Goal: Task Accomplishment & Management: Manage account settings

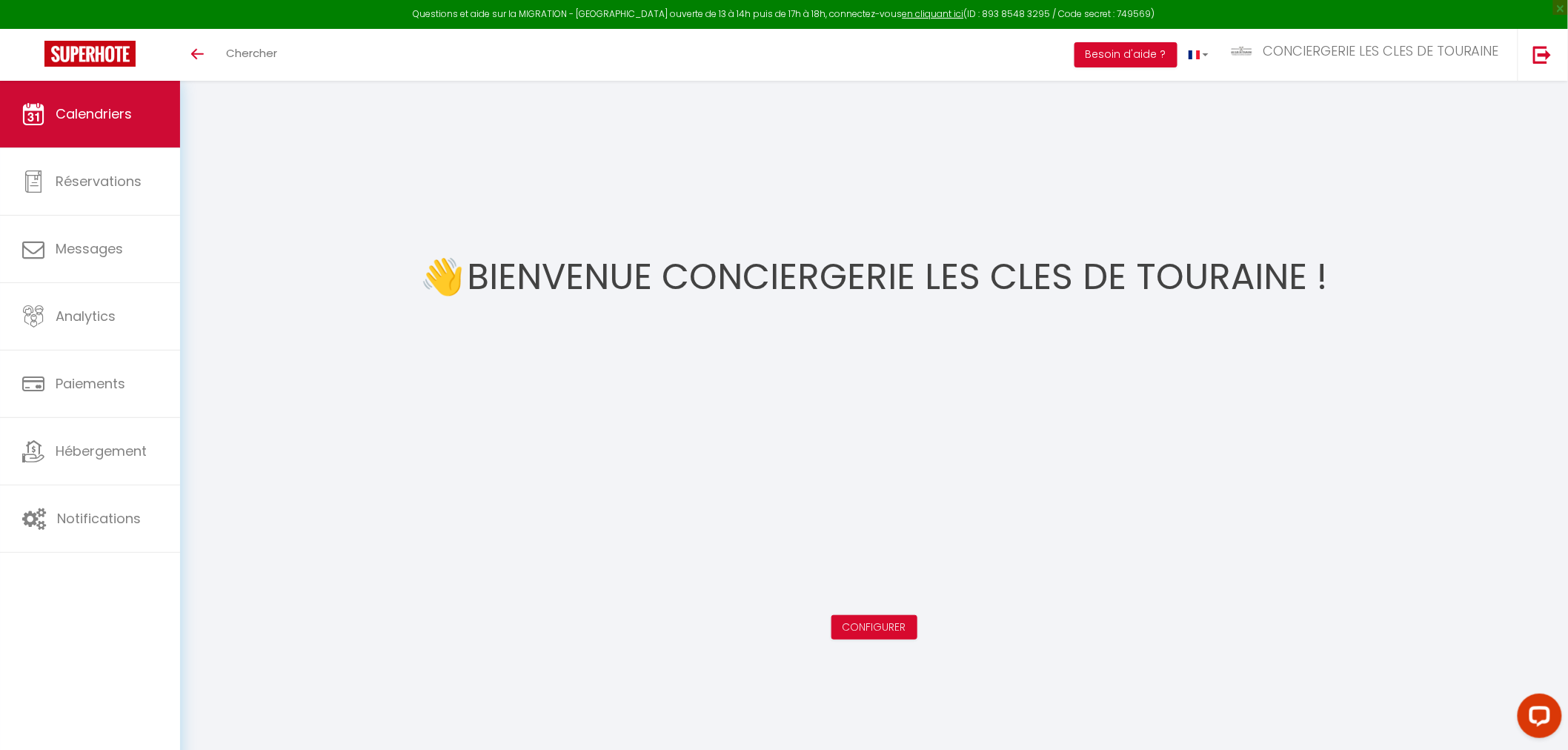
click at [89, 142] on link "Calendriers" at bounding box center [90, 114] width 180 height 67
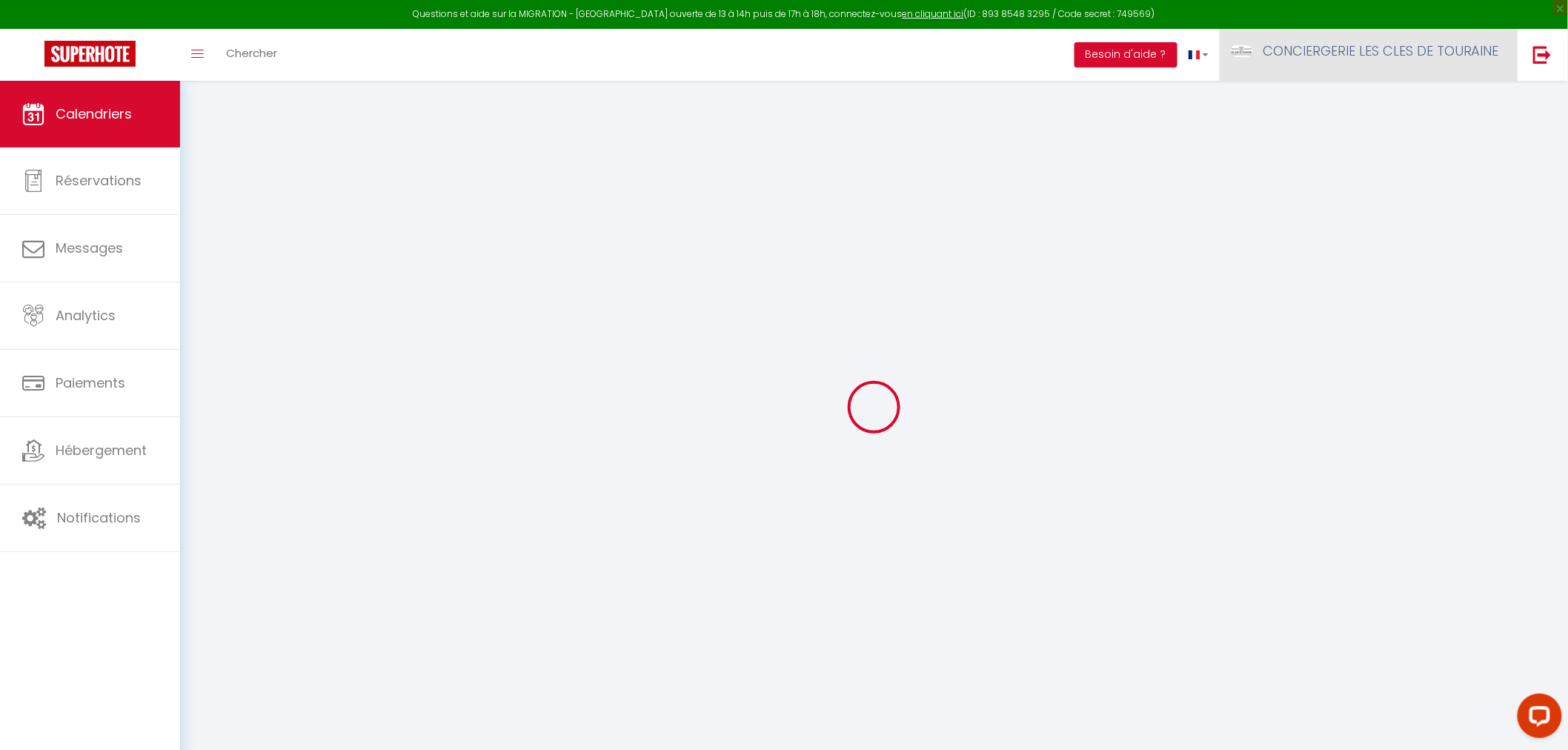
click at [1377, 62] on link "CONCIERGERIE LES CLES DE TOURAINE" at bounding box center [1369, 55] width 298 height 52
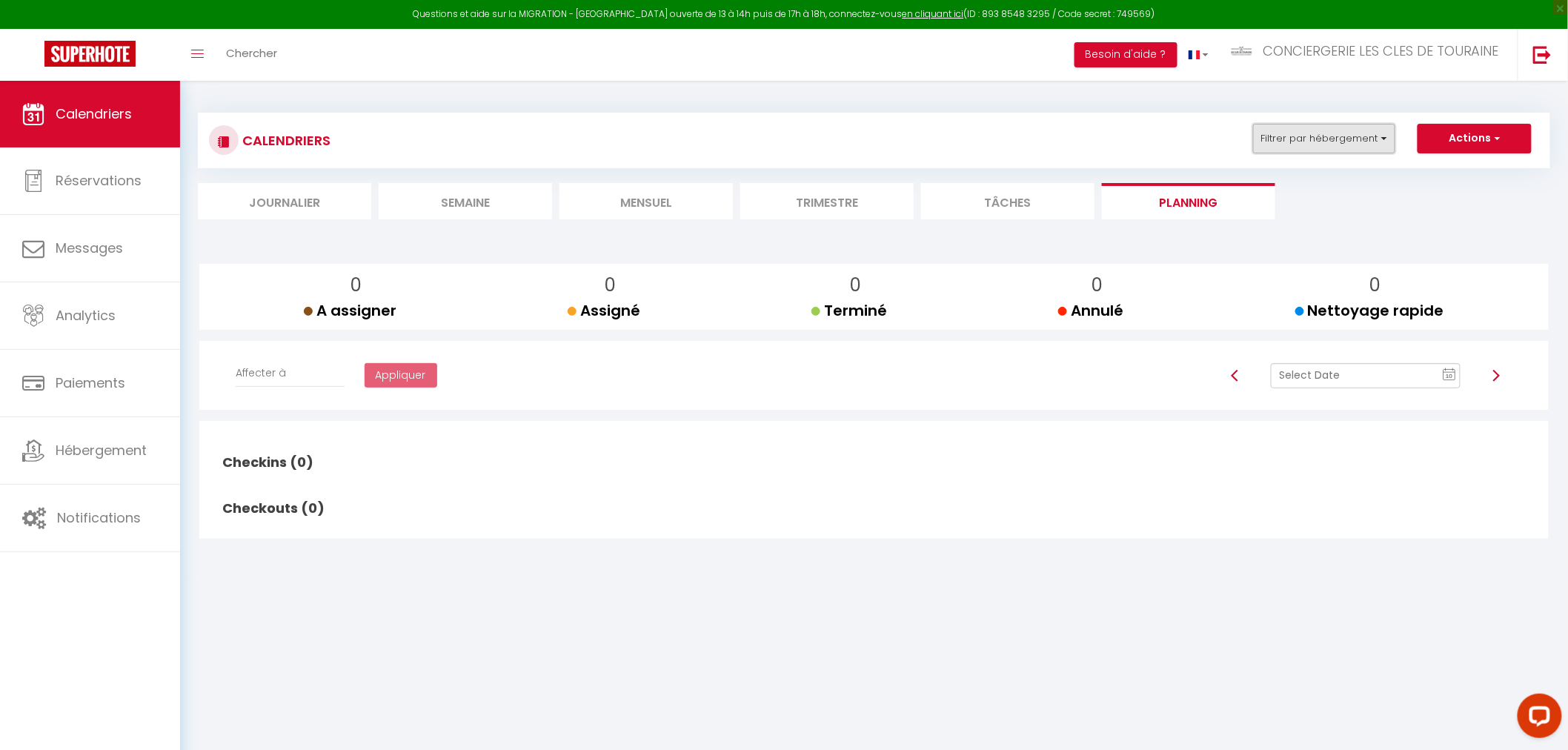
click at [1314, 144] on button "Filtrer par hébergement" at bounding box center [1323, 138] width 142 height 30
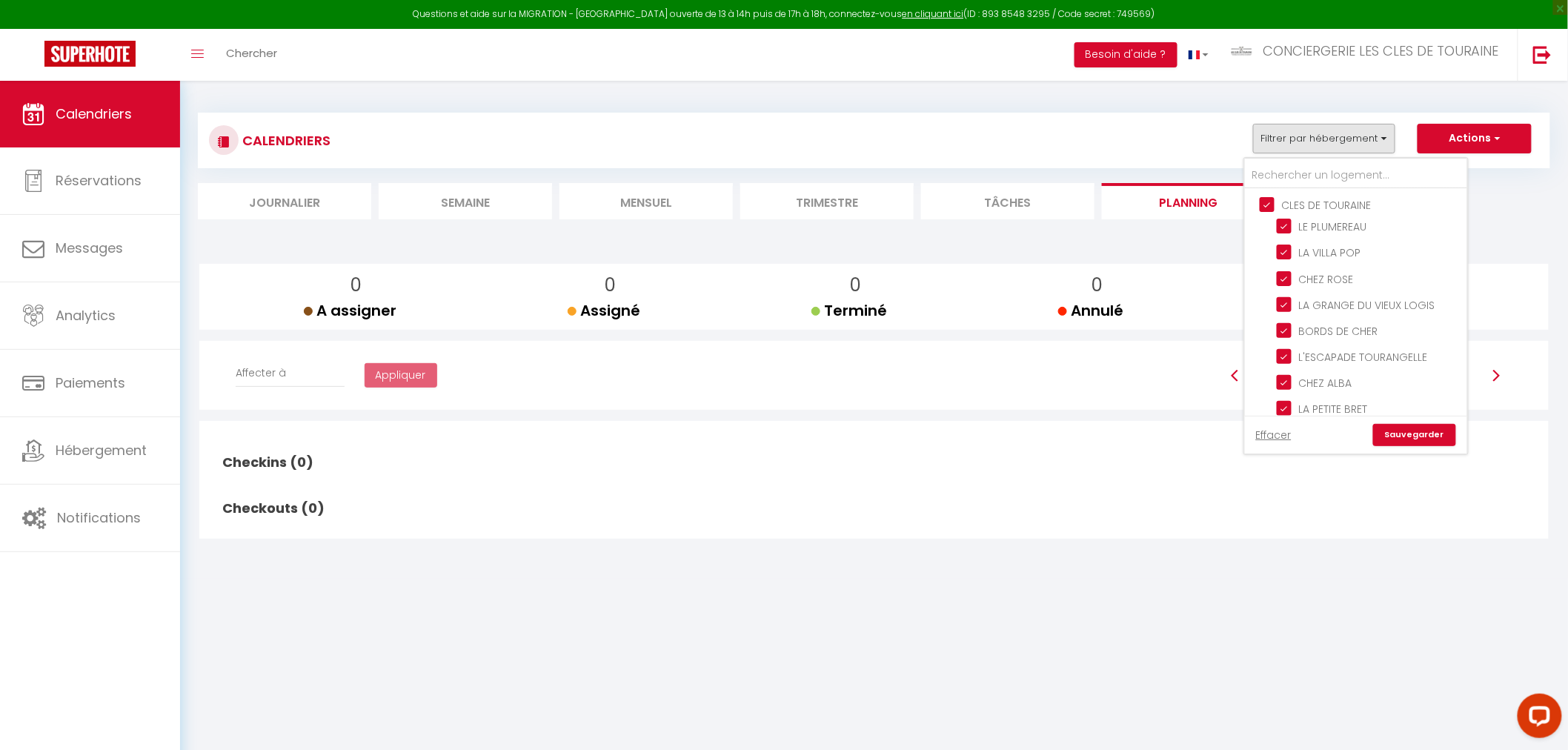
click at [1310, 198] on input "CLES DE TOURAINE" at bounding box center [1371, 203] width 222 height 14
checkbox input "false"
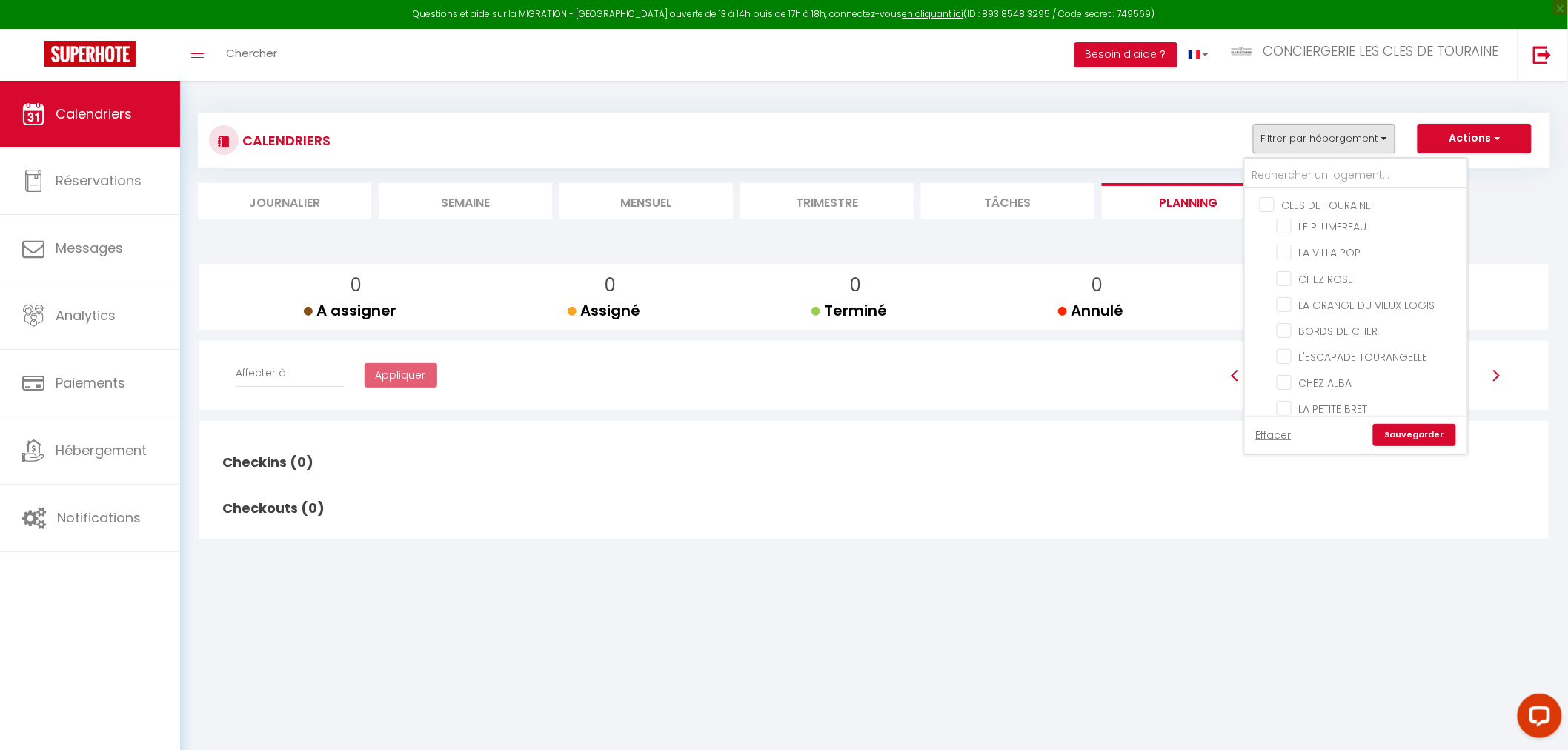
checkbox input "false"
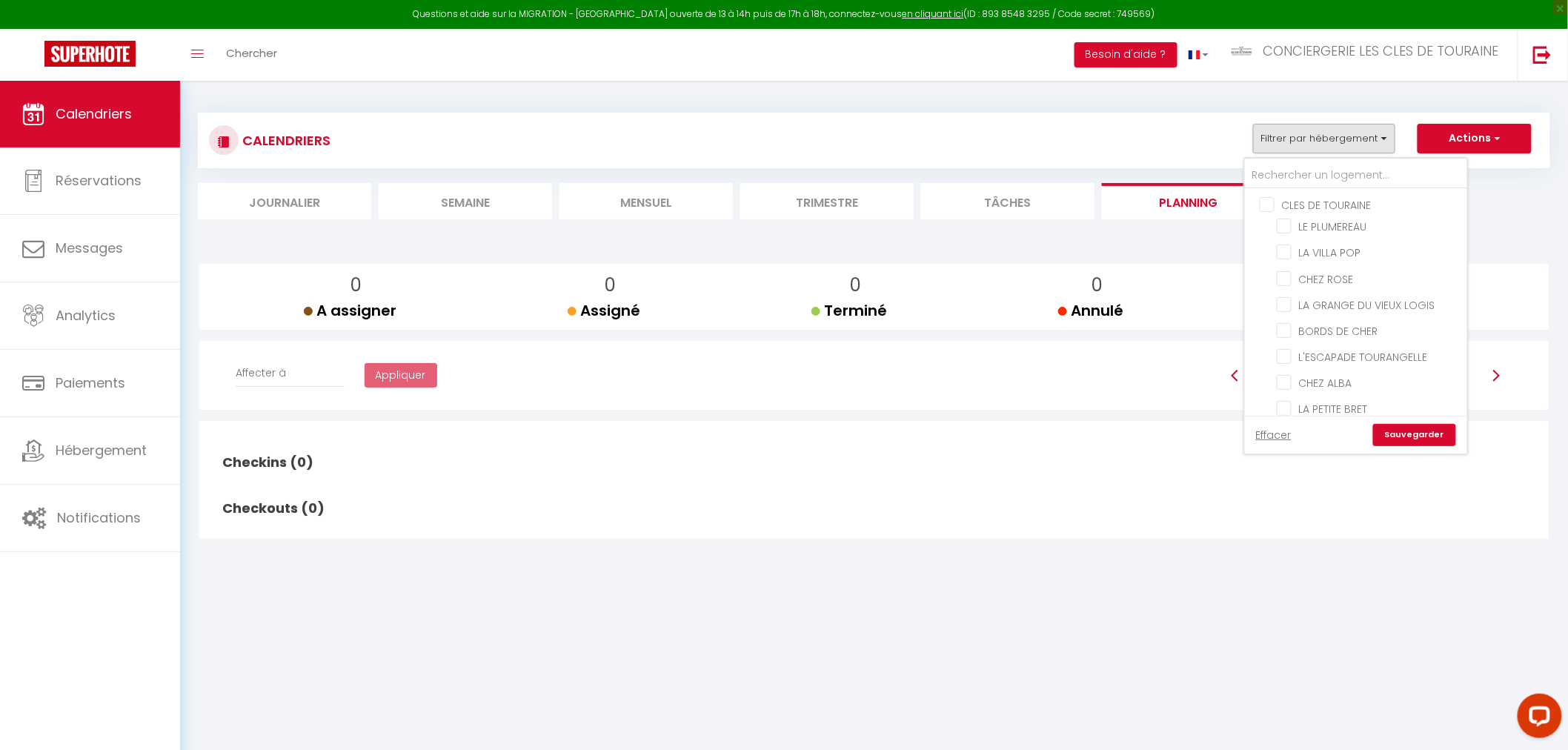
checkbox input "false"
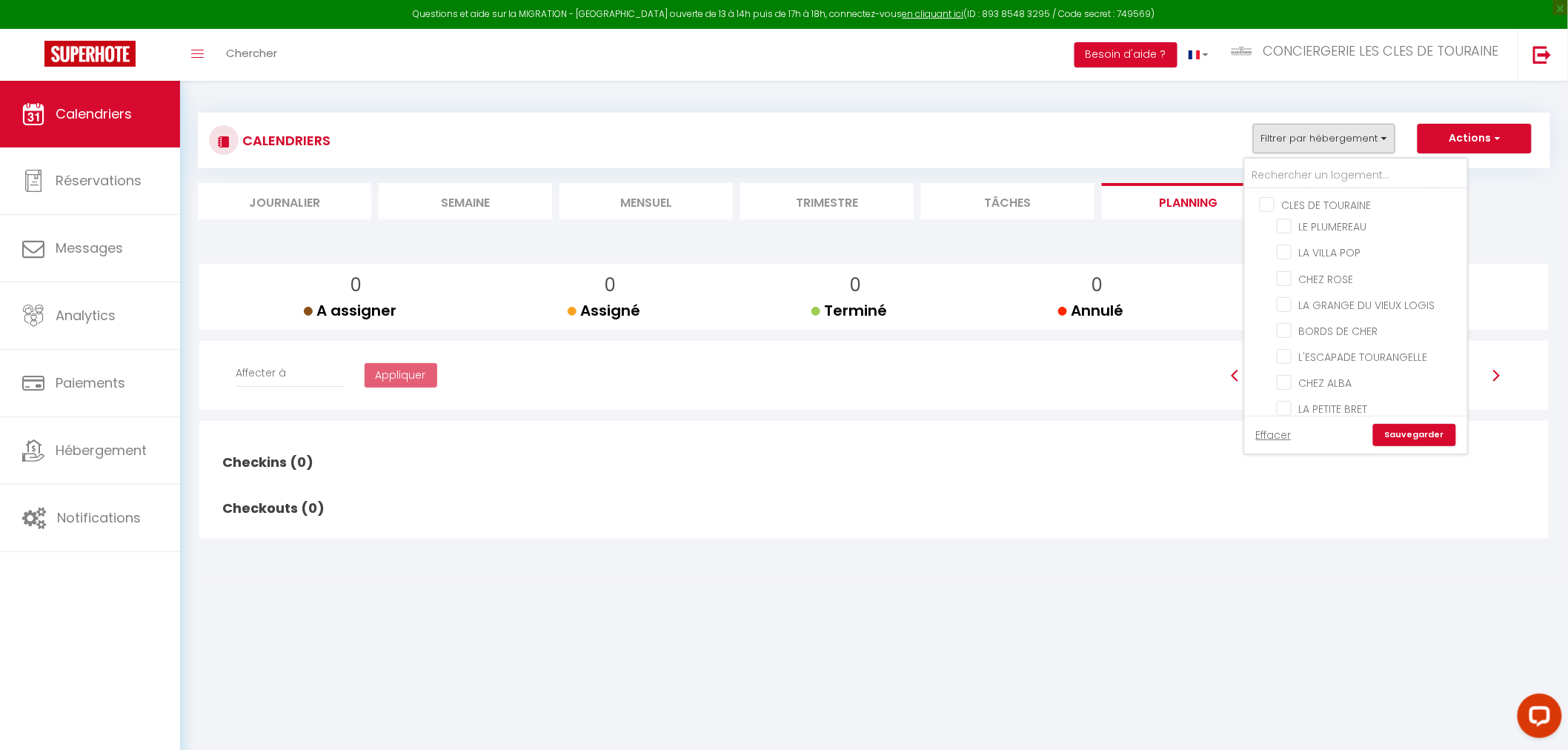
checkbox input "false"
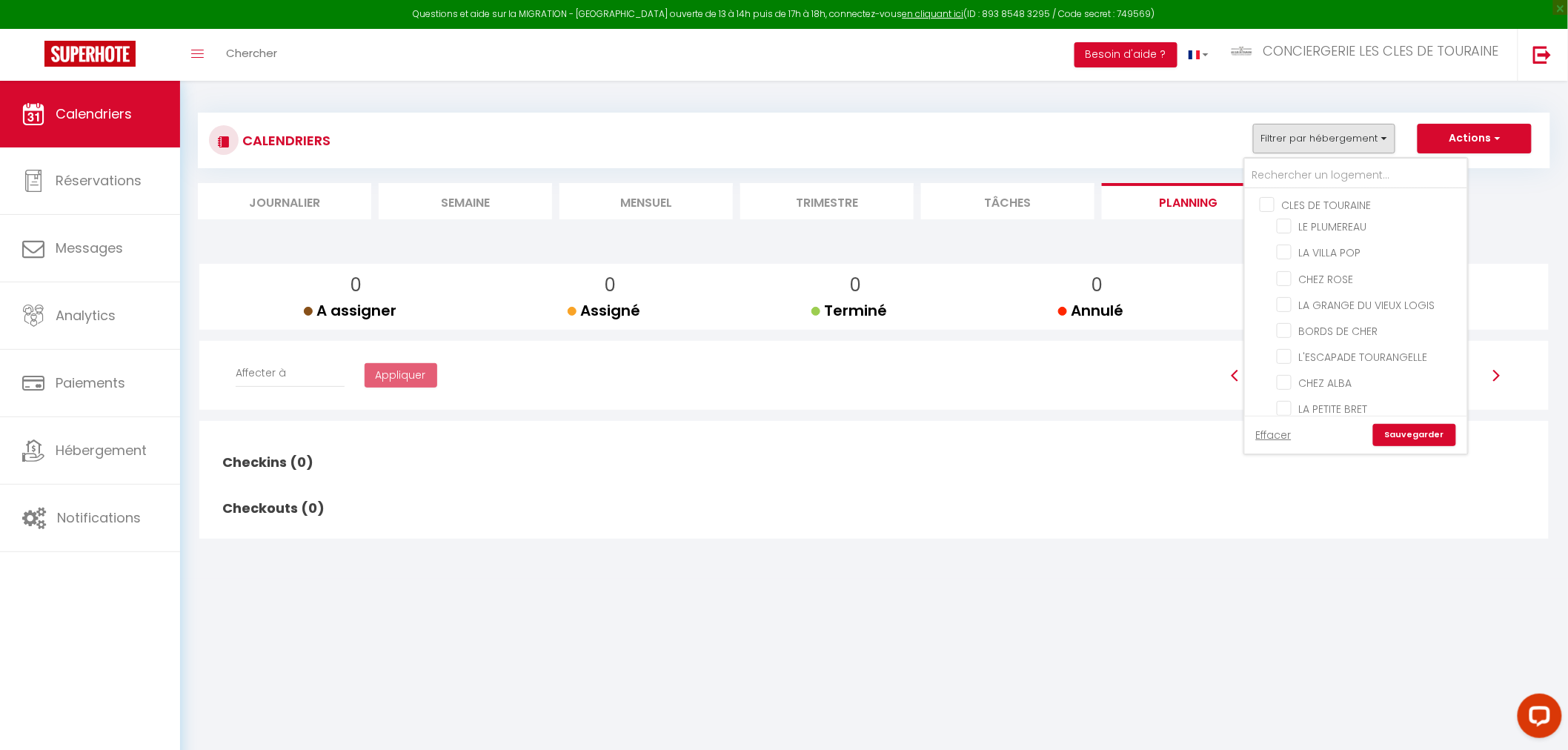
checkbox input "false"
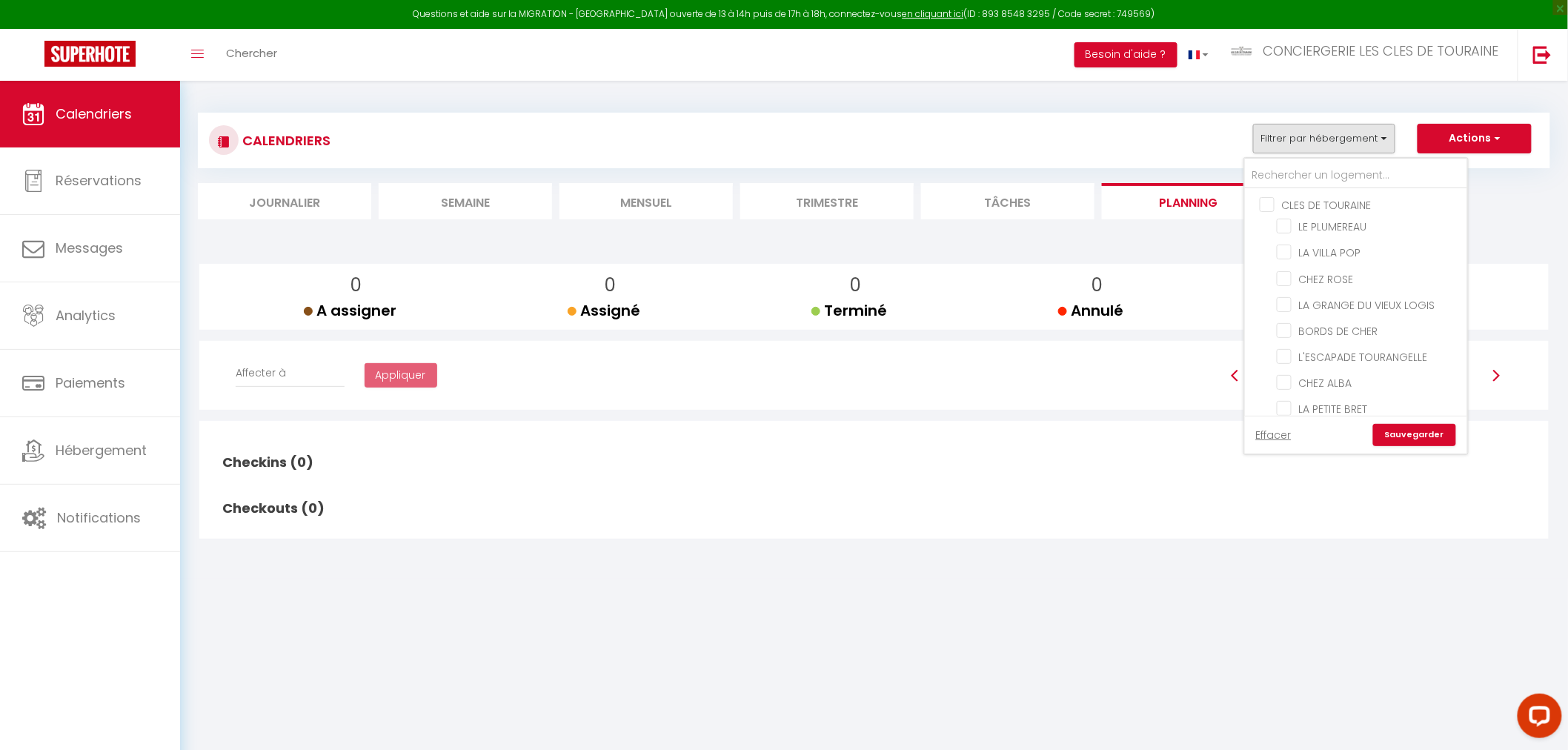
checkbox input "false"
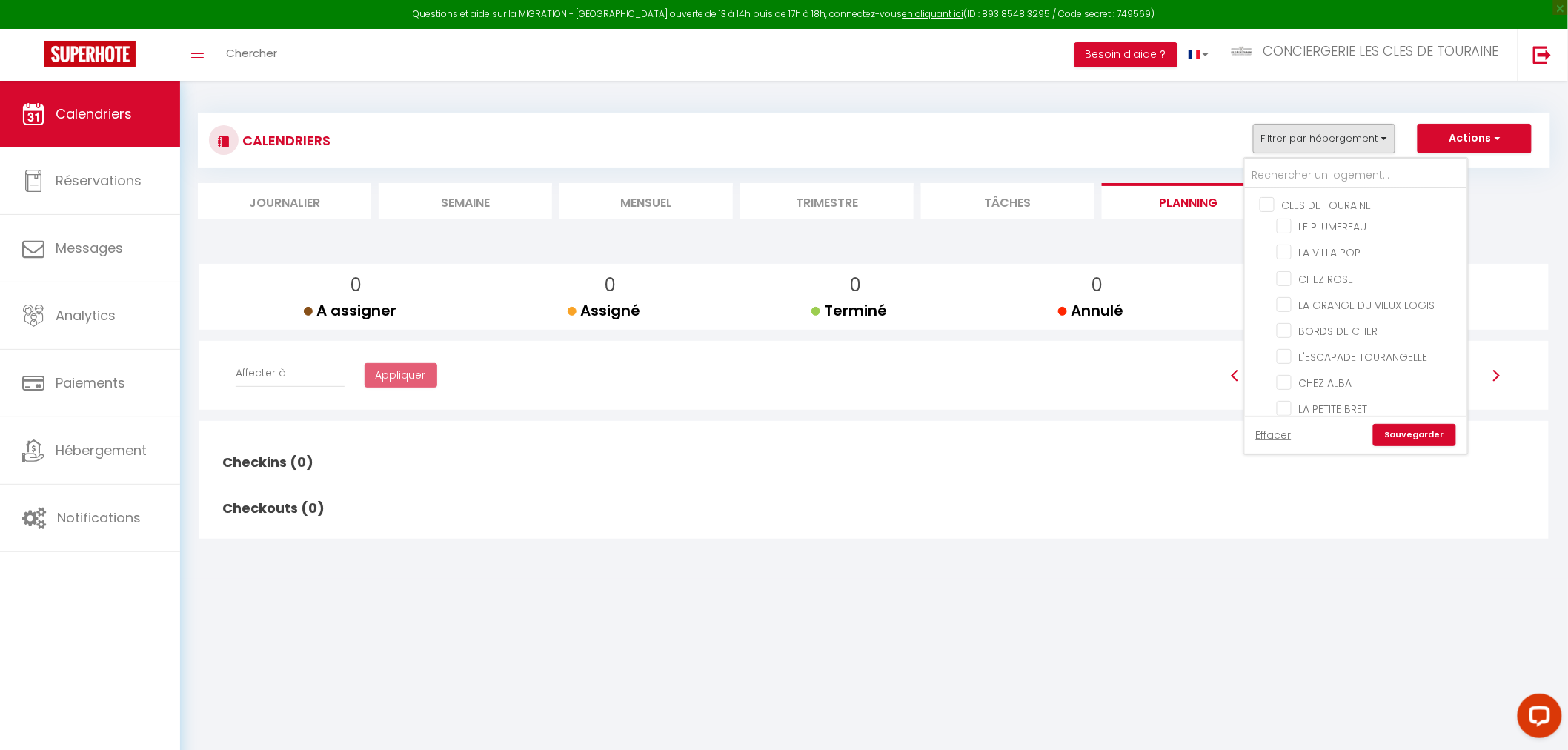
checkbox input "false"
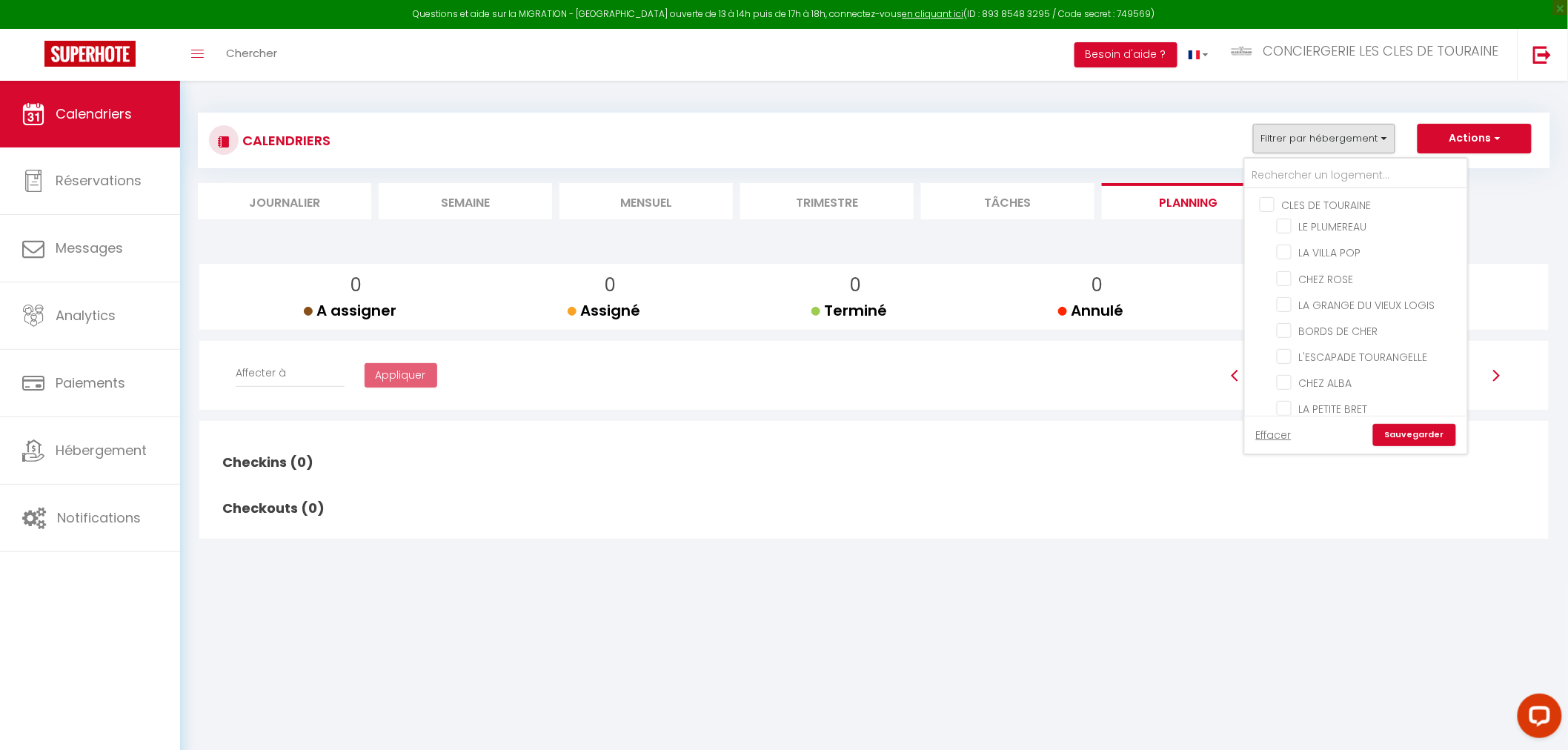
checkbox input "false"
click at [1325, 294] on input "CHEZ REMI" at bounding box center [1370, 295] width 186 height 14
checkbox input "true"
click at [1411, 427] on link "Sauvegarder" at bounding box center [1415, 435] width 83 height 22
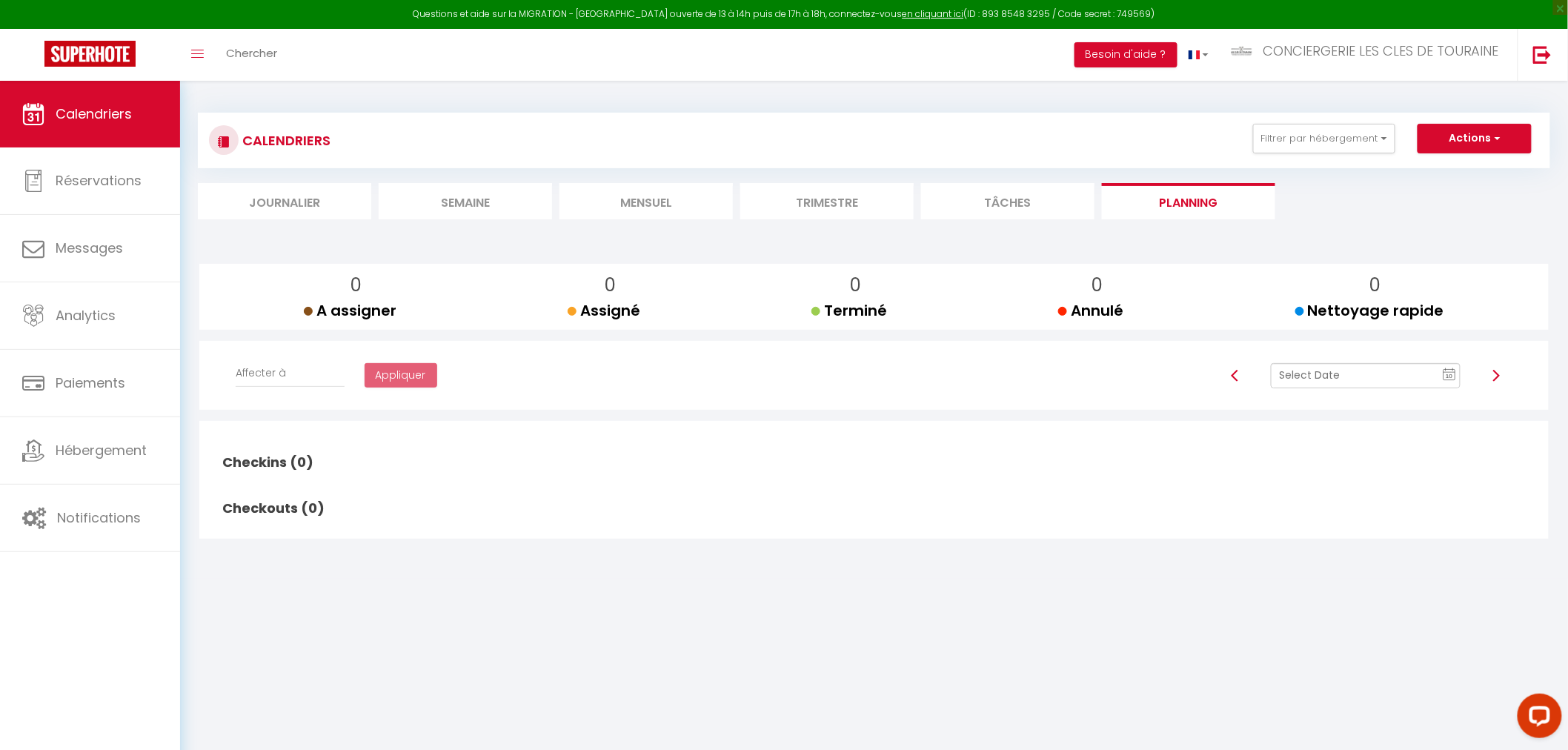
click at [645, 206] on li "Mensuel" at bounding box center [646, 201] width 173 height 37
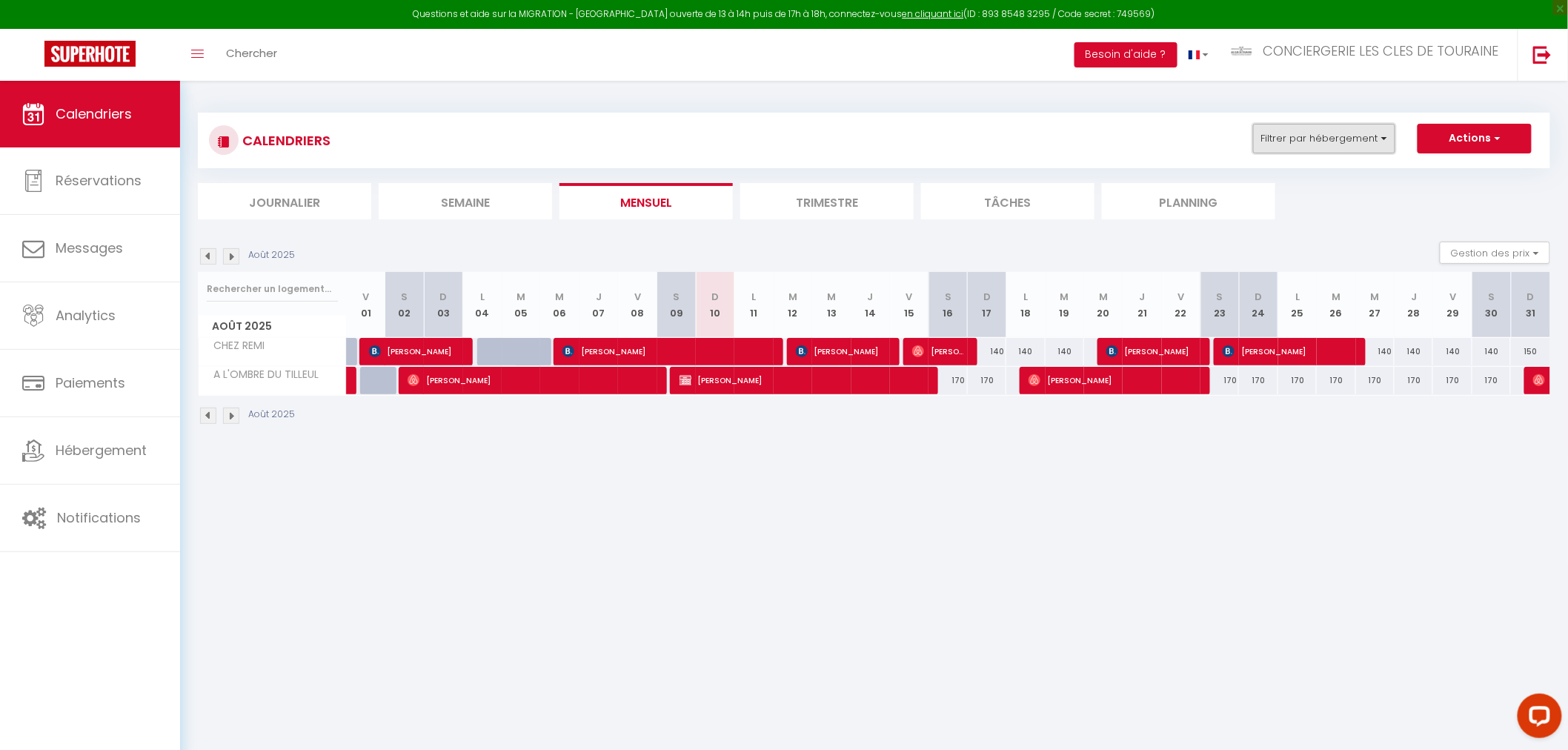
click at [1349, 136] on button "Filtrer par hébergement" at bounding box center [1323, 138] width 142 height 30
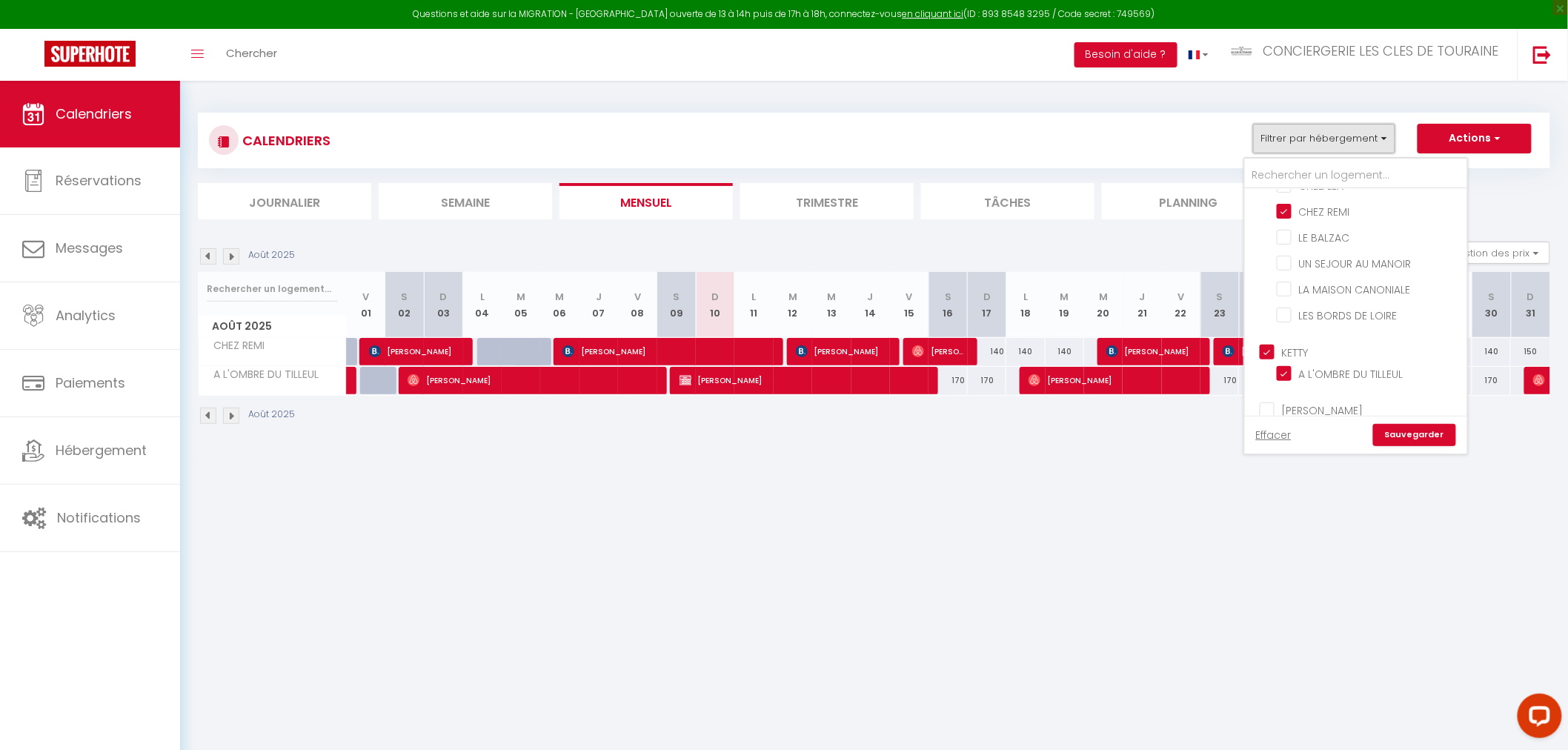
scroll to position [246, 0]
click at [1275, 356] on input "KETTY" at bounding box center [1371, 353] width 222 height 14
checkbox input "false"
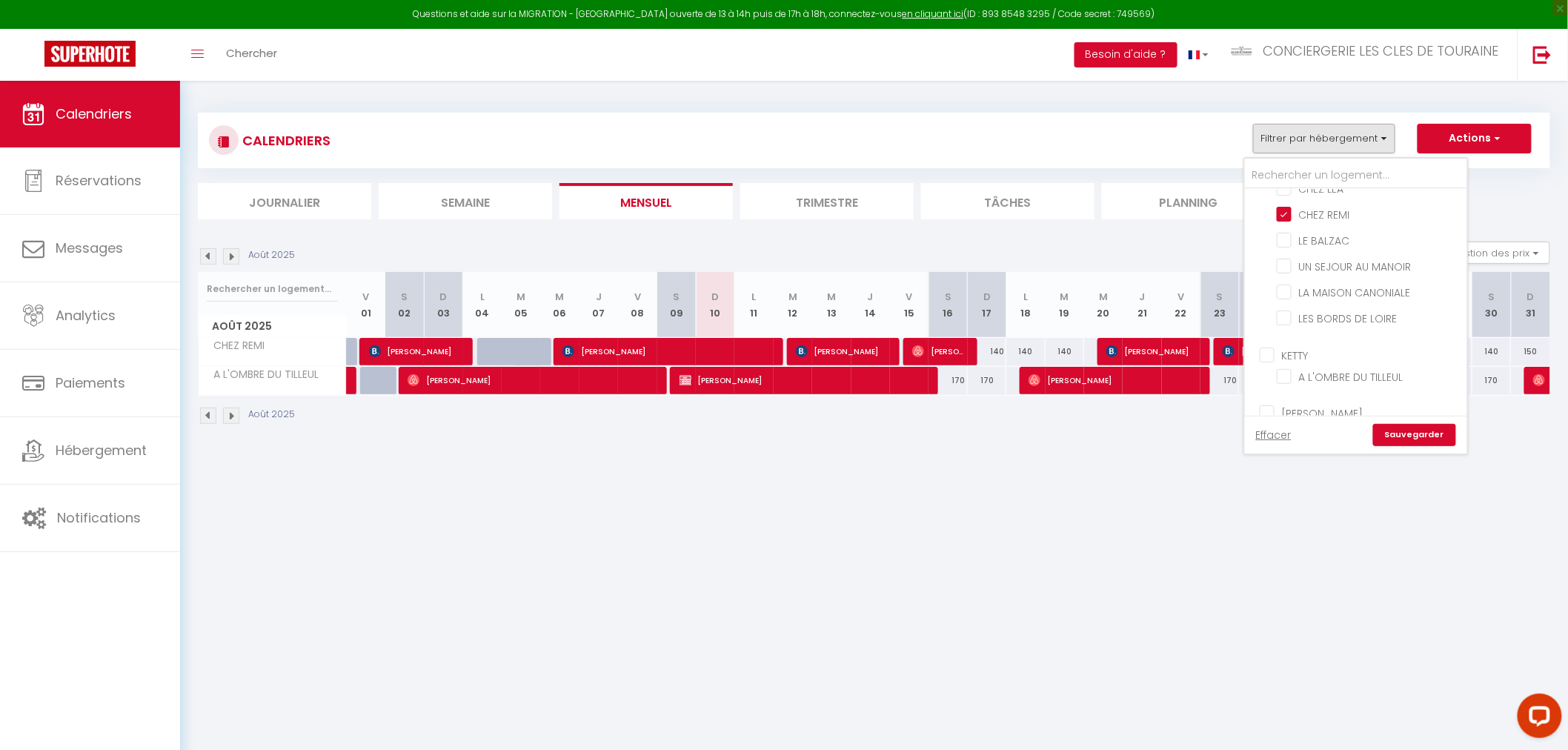
checkbox input "false"
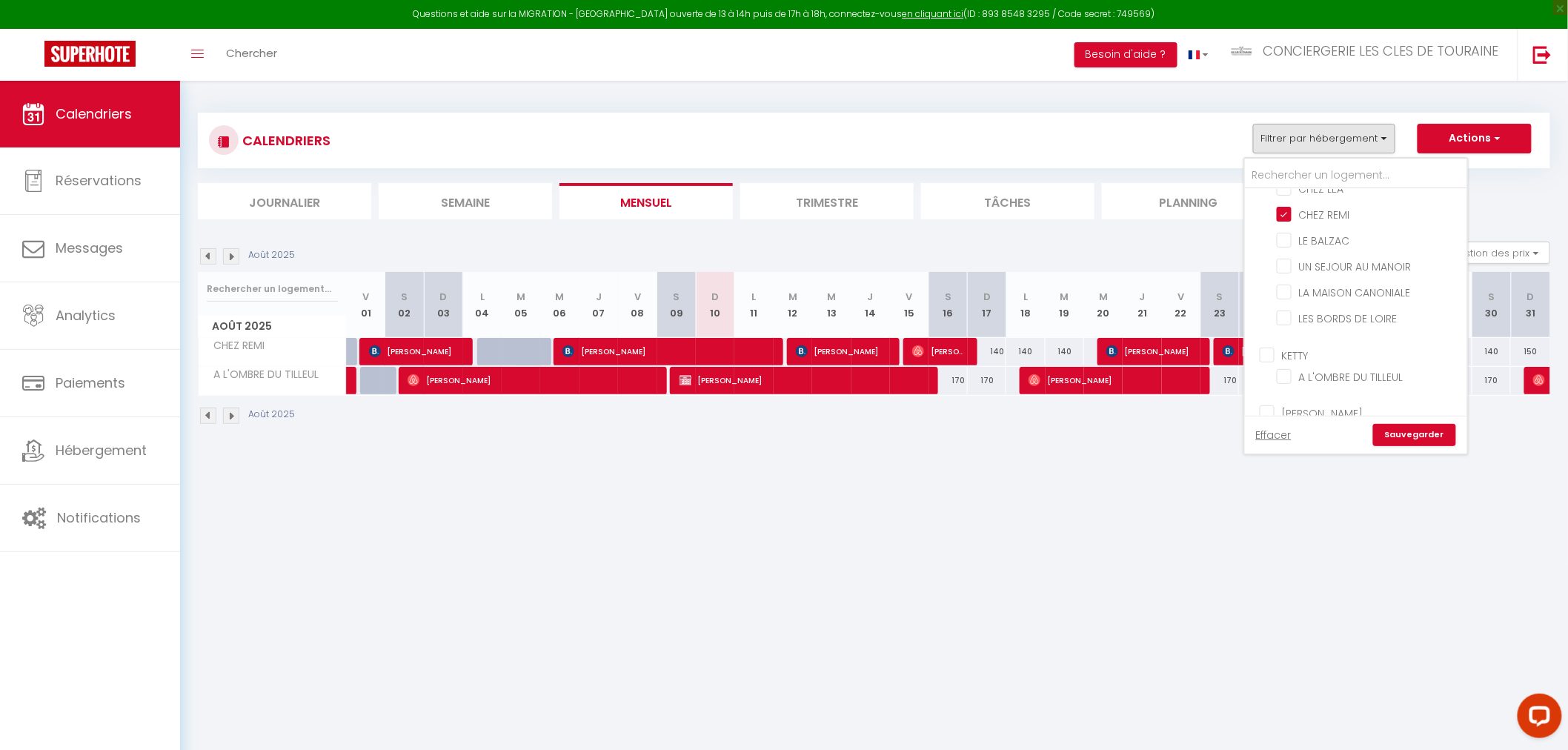
checkbox input "false"
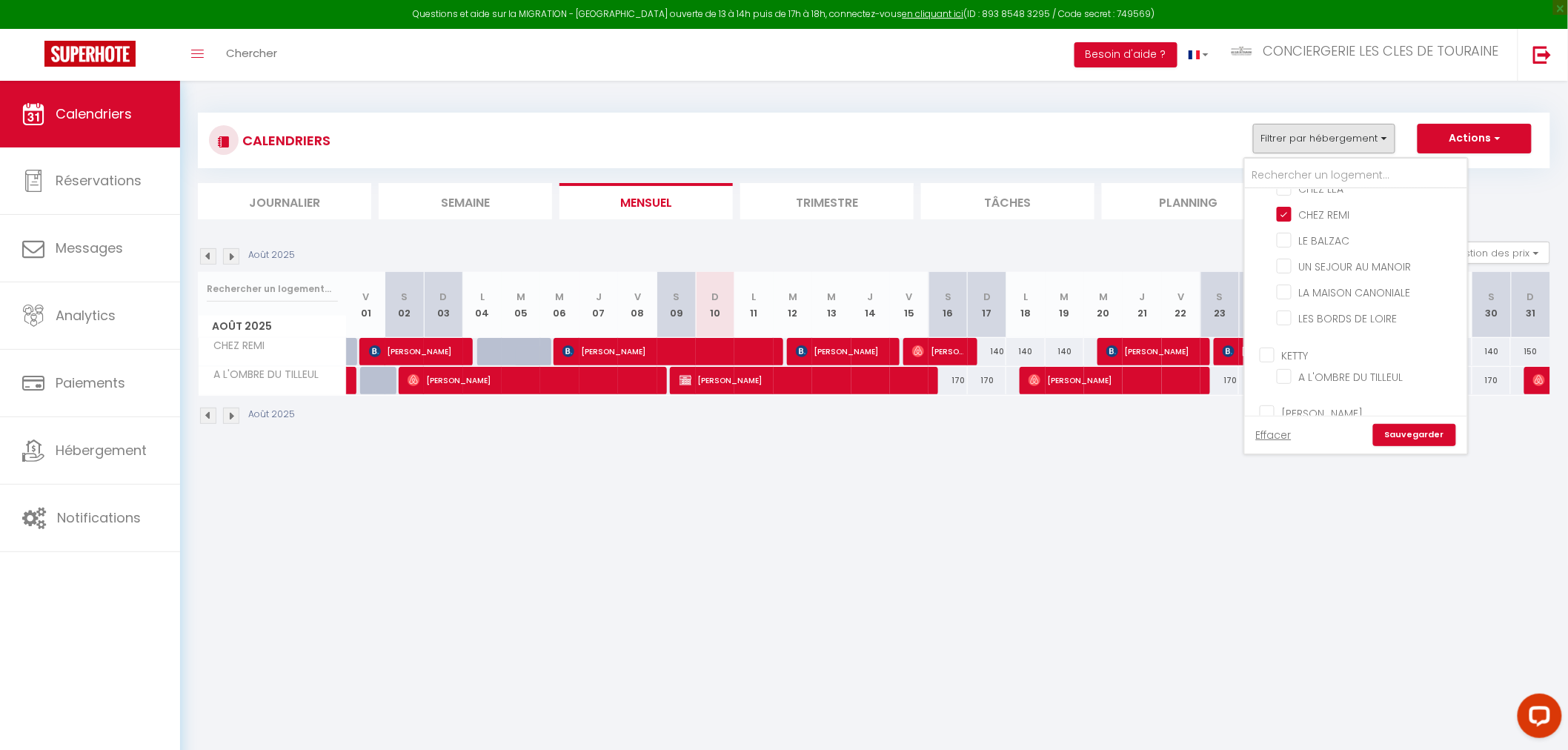
checkbox input "false"
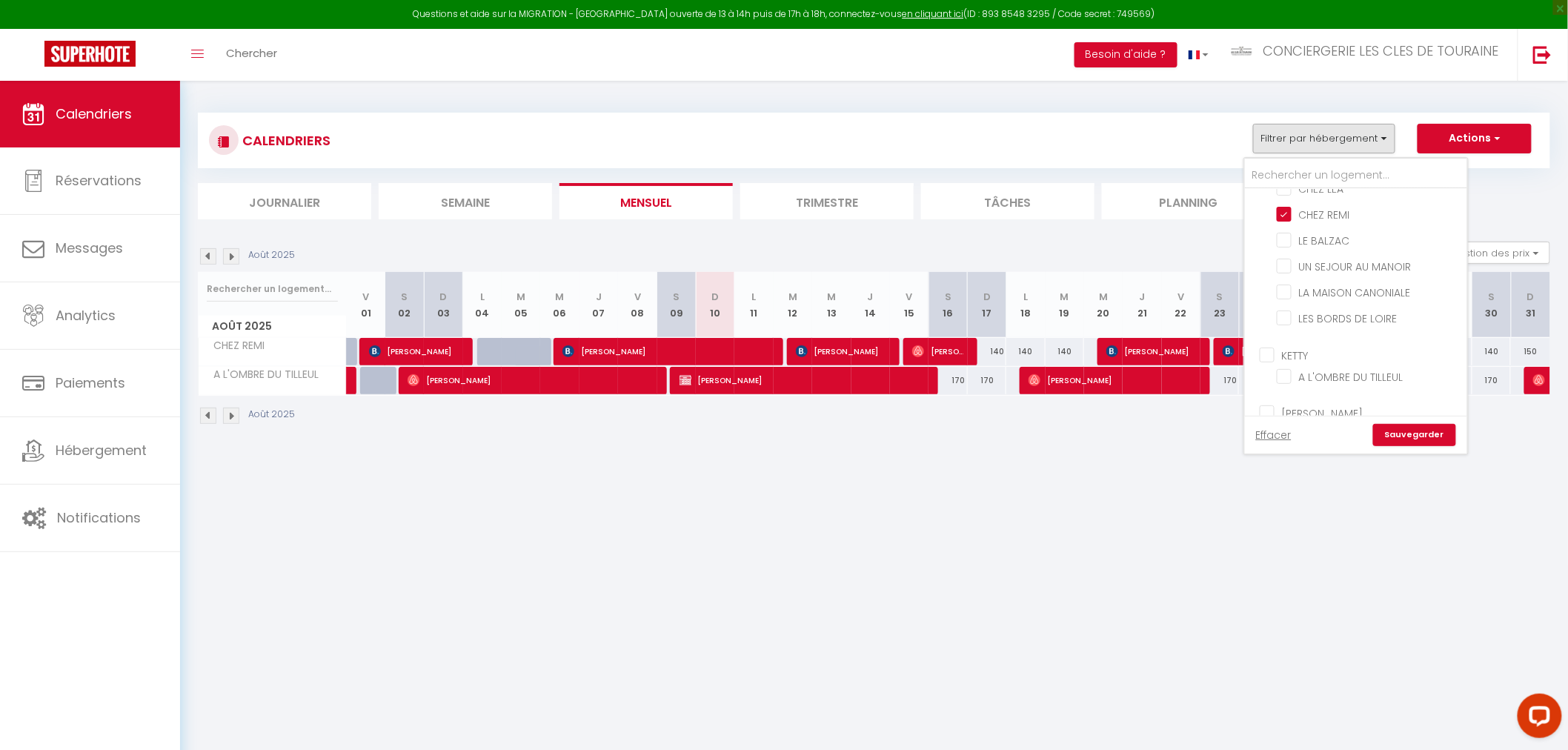
checkbox input "false"
click at [1418, 434] on link "Sauvegarder" at bounding box center [1415, 435] width 83 height 22
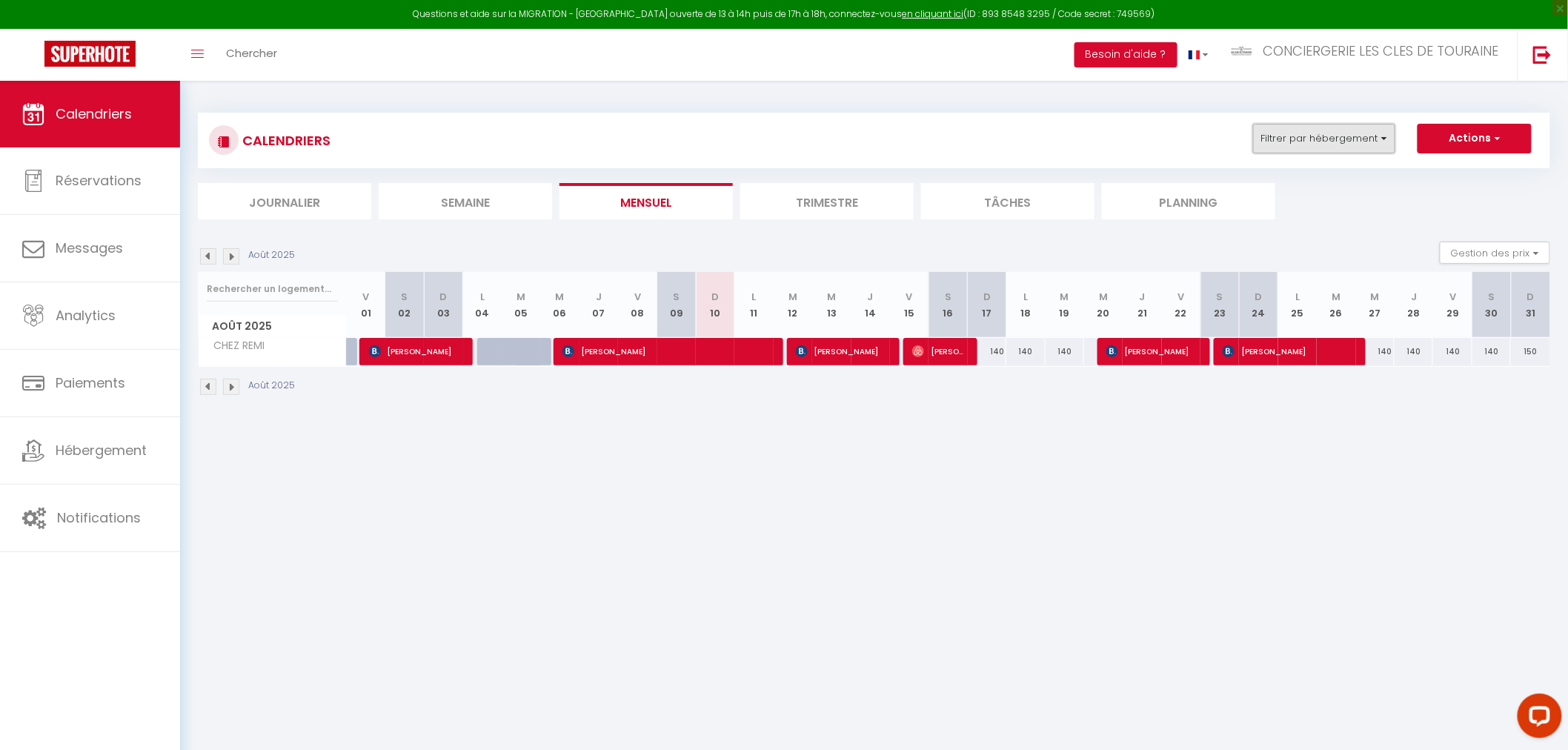
click at [1310, 139] on button "Filtrer par hébergement" at bounding box center [1323, 138] width 142 height 30
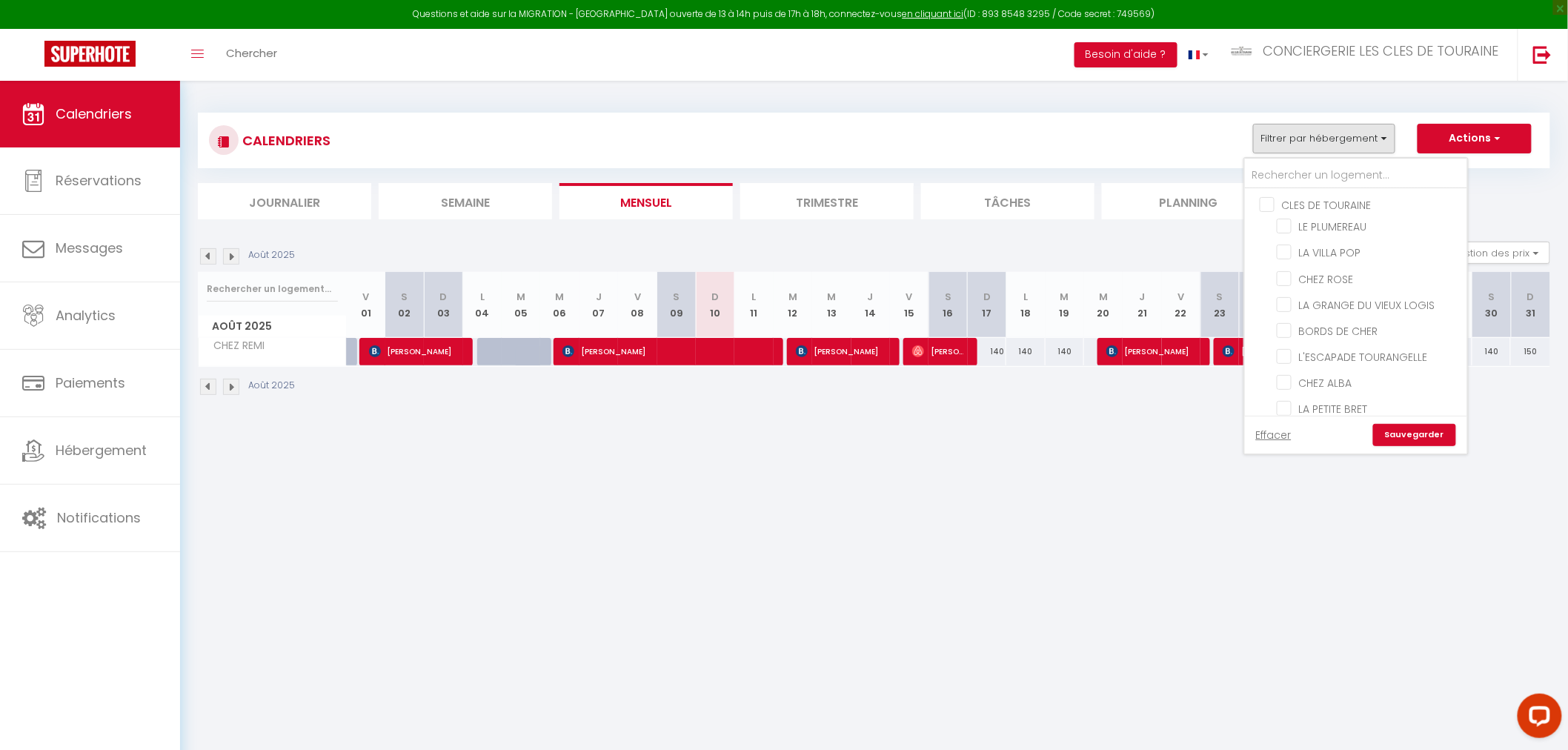
click at [1270, 205] on input "CLES DE TOURAINE" at bounding box center [1371, 203] width 222 height 14
checkbox input "true"
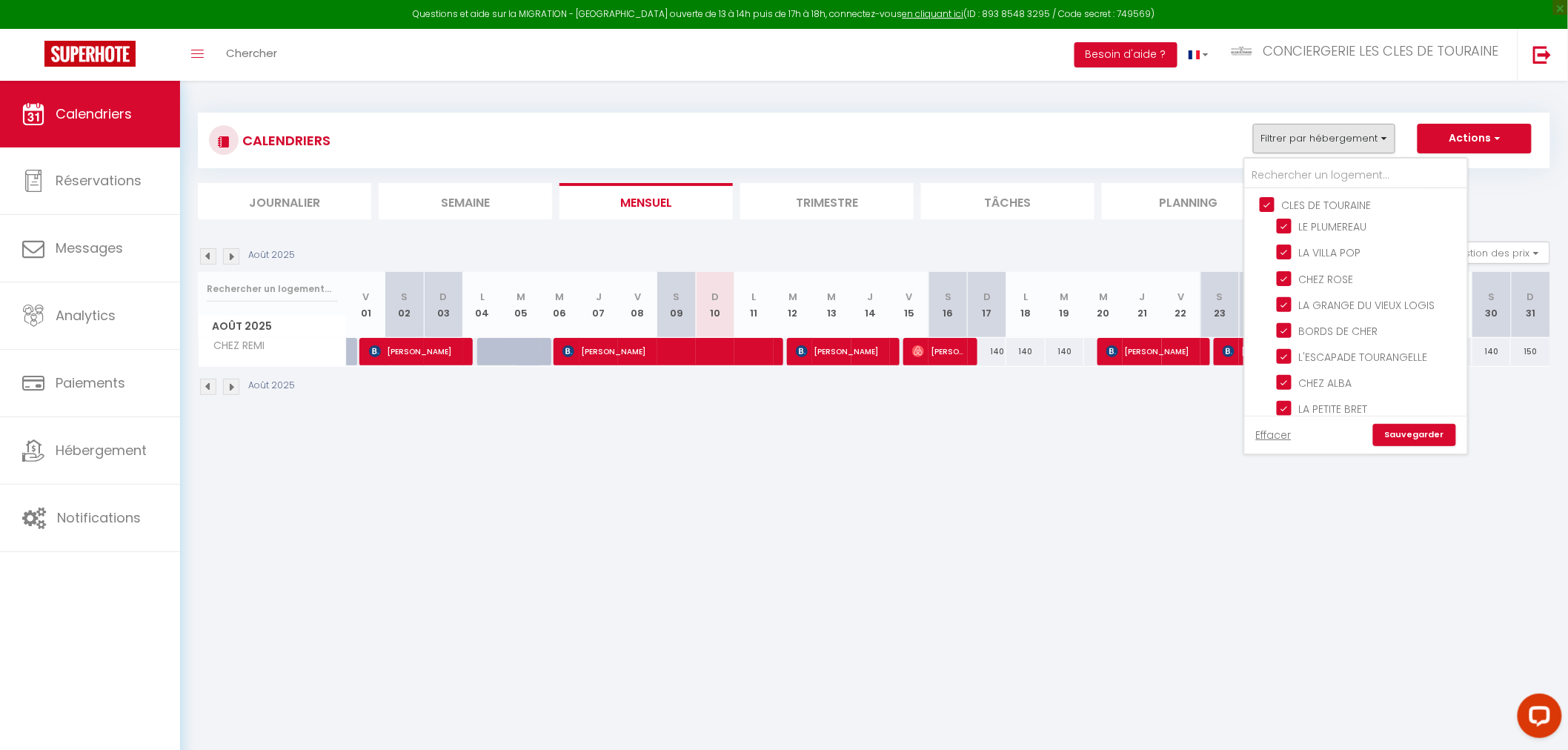
checkbox input "true"
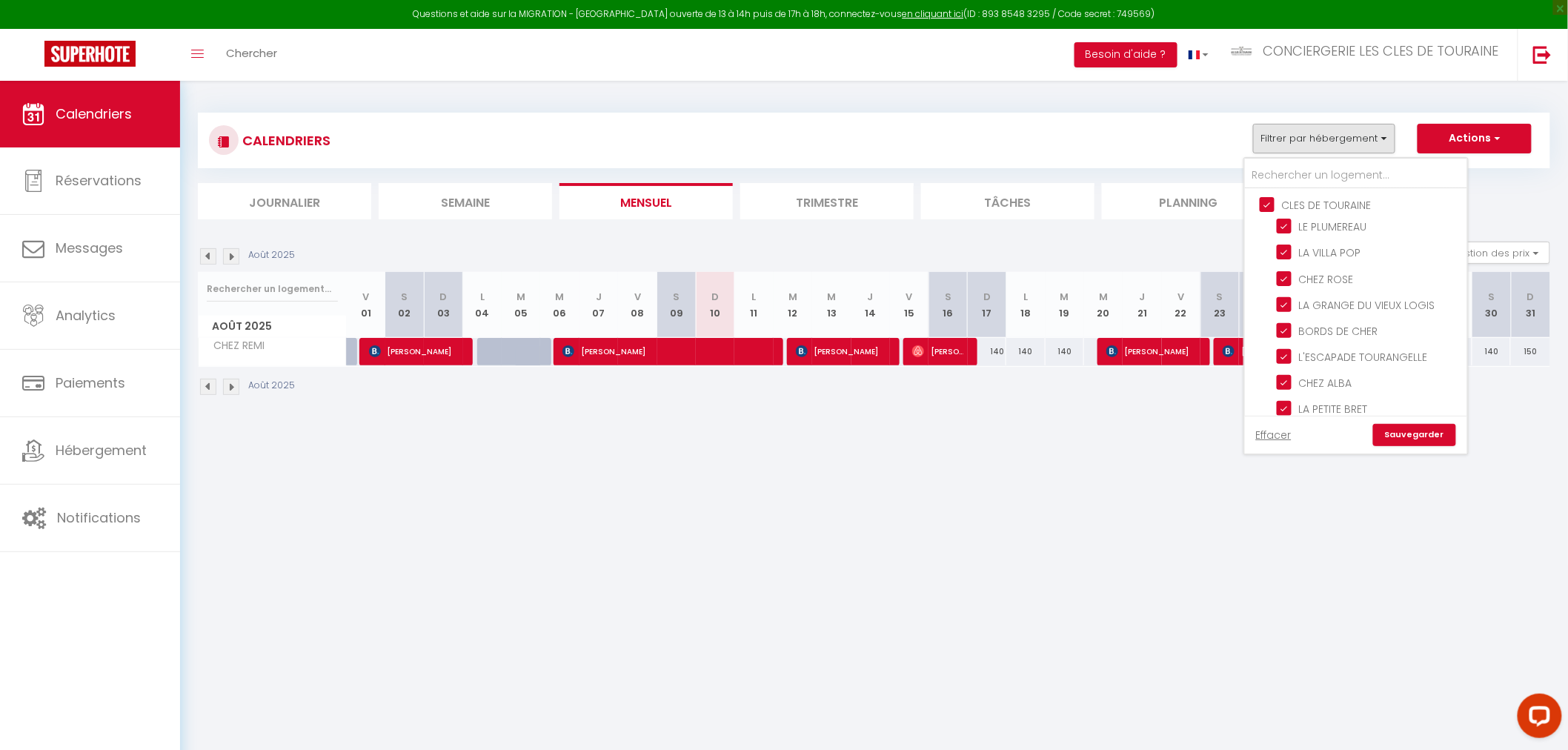
checkbox input "true"
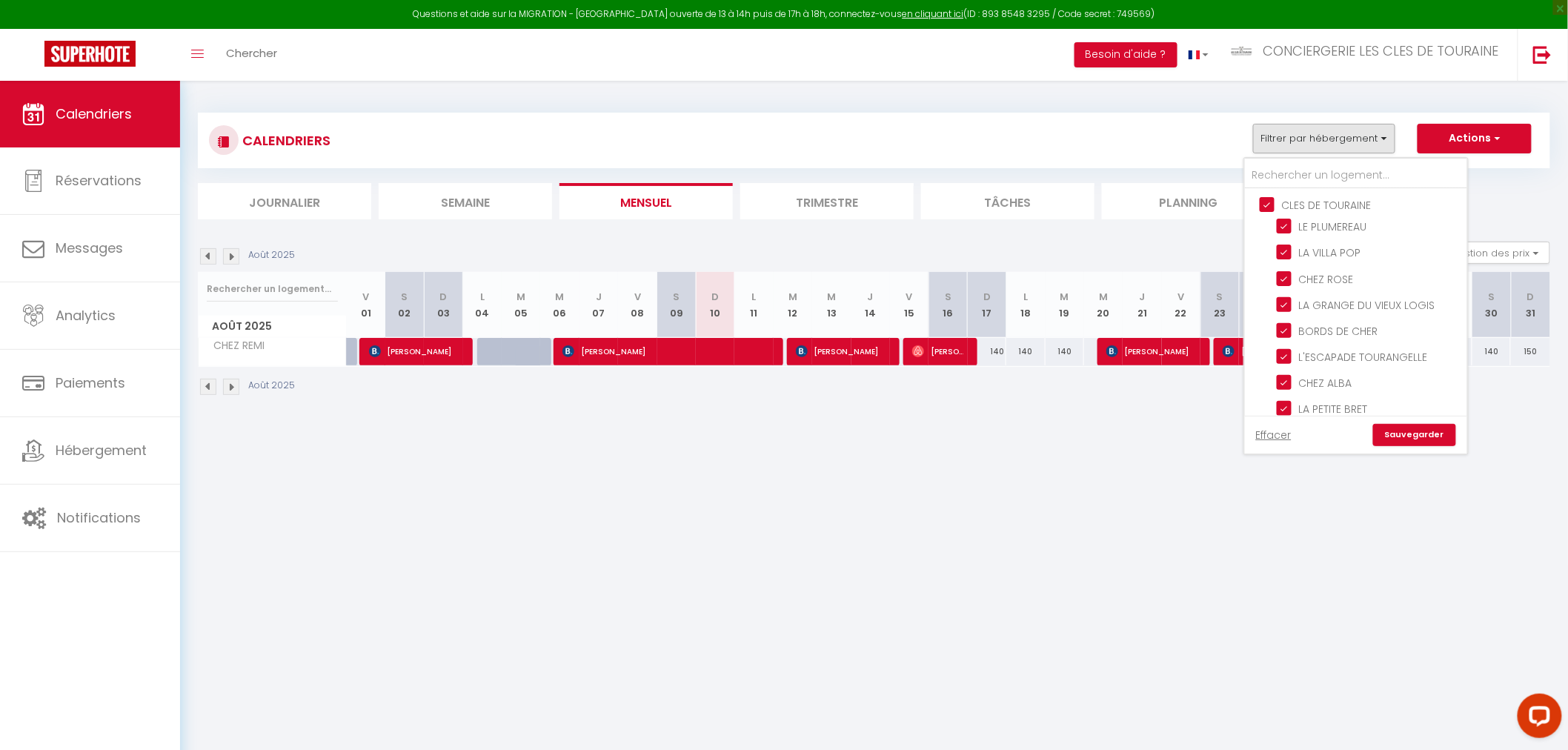
checkbox input "false"
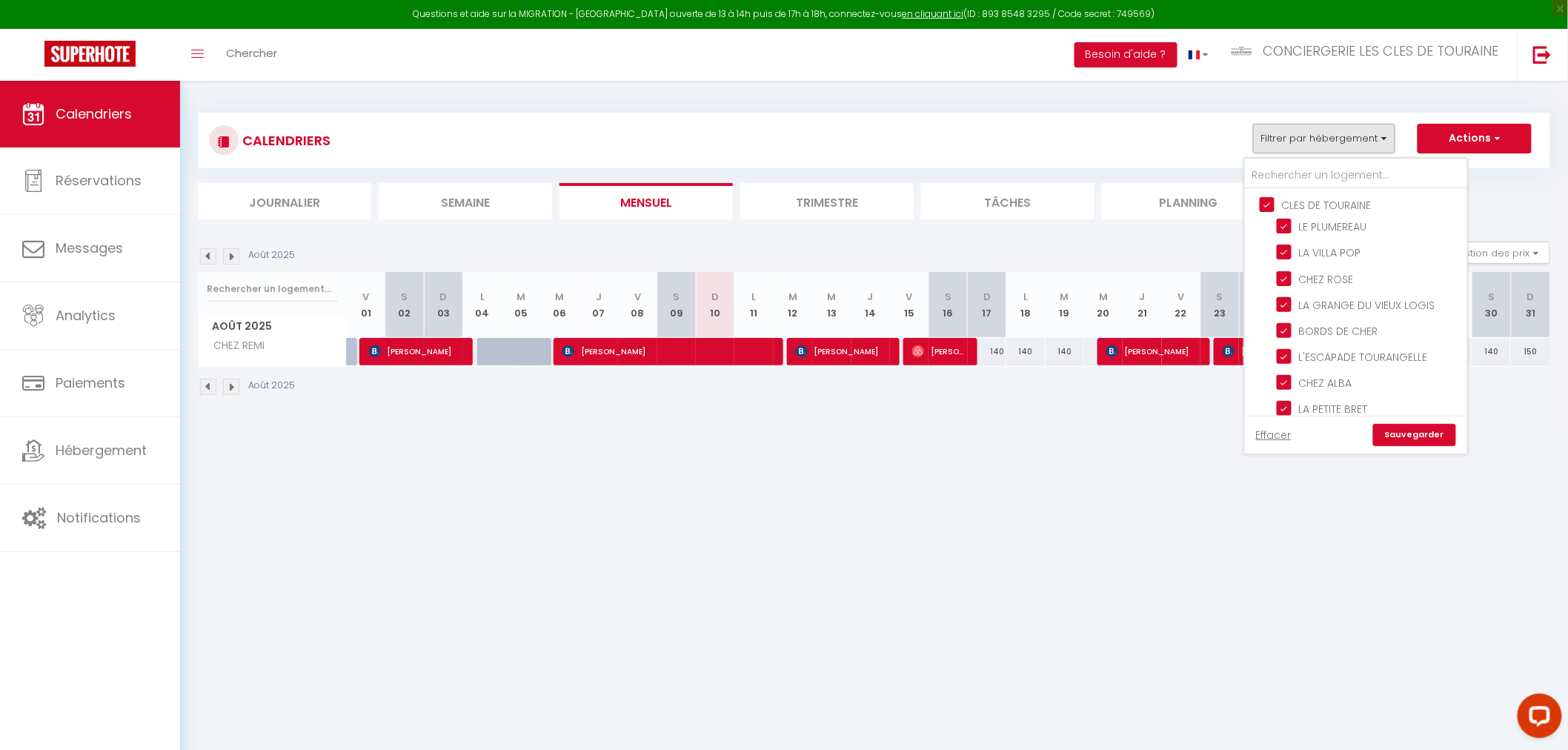
checkbox input "false"
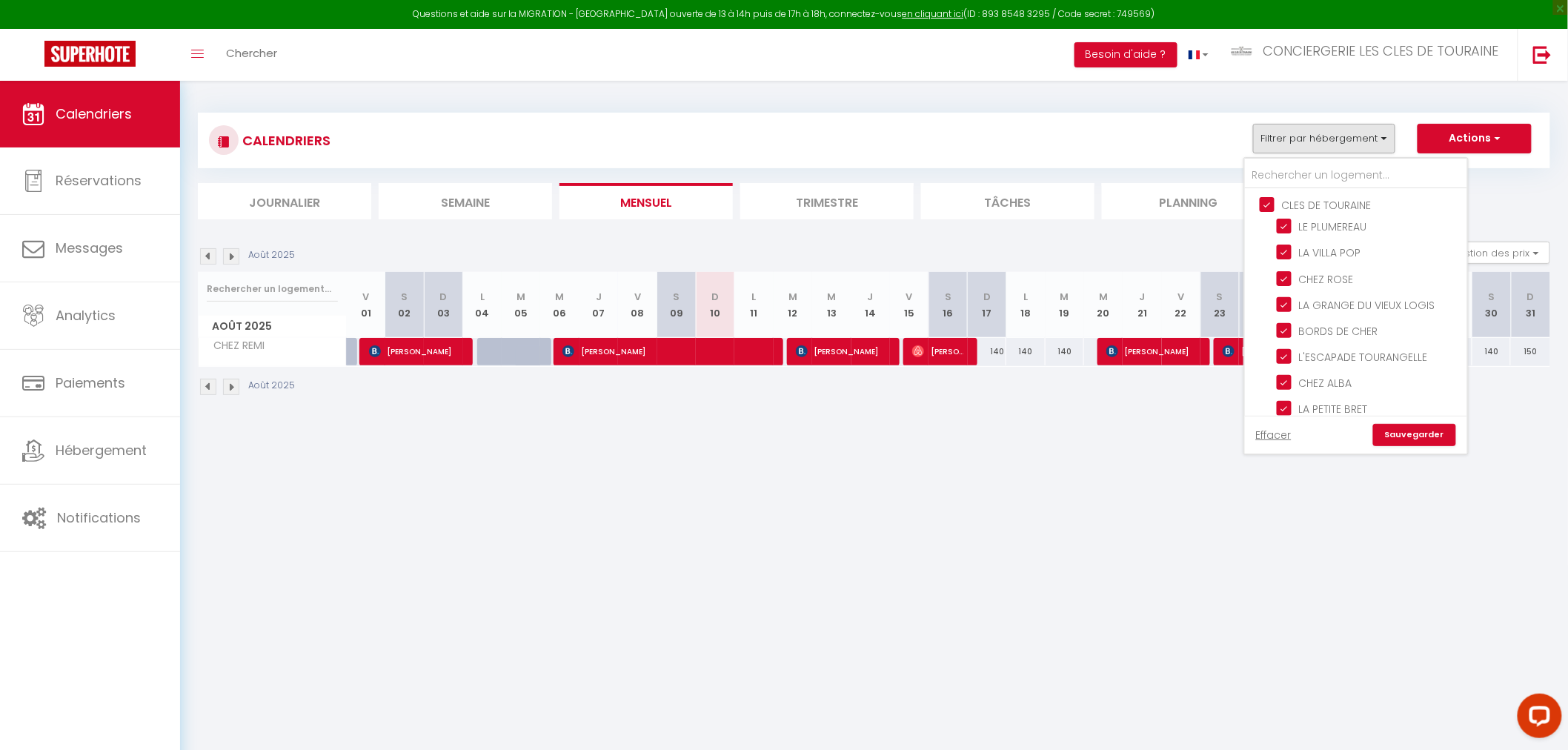
checkbox input "false"
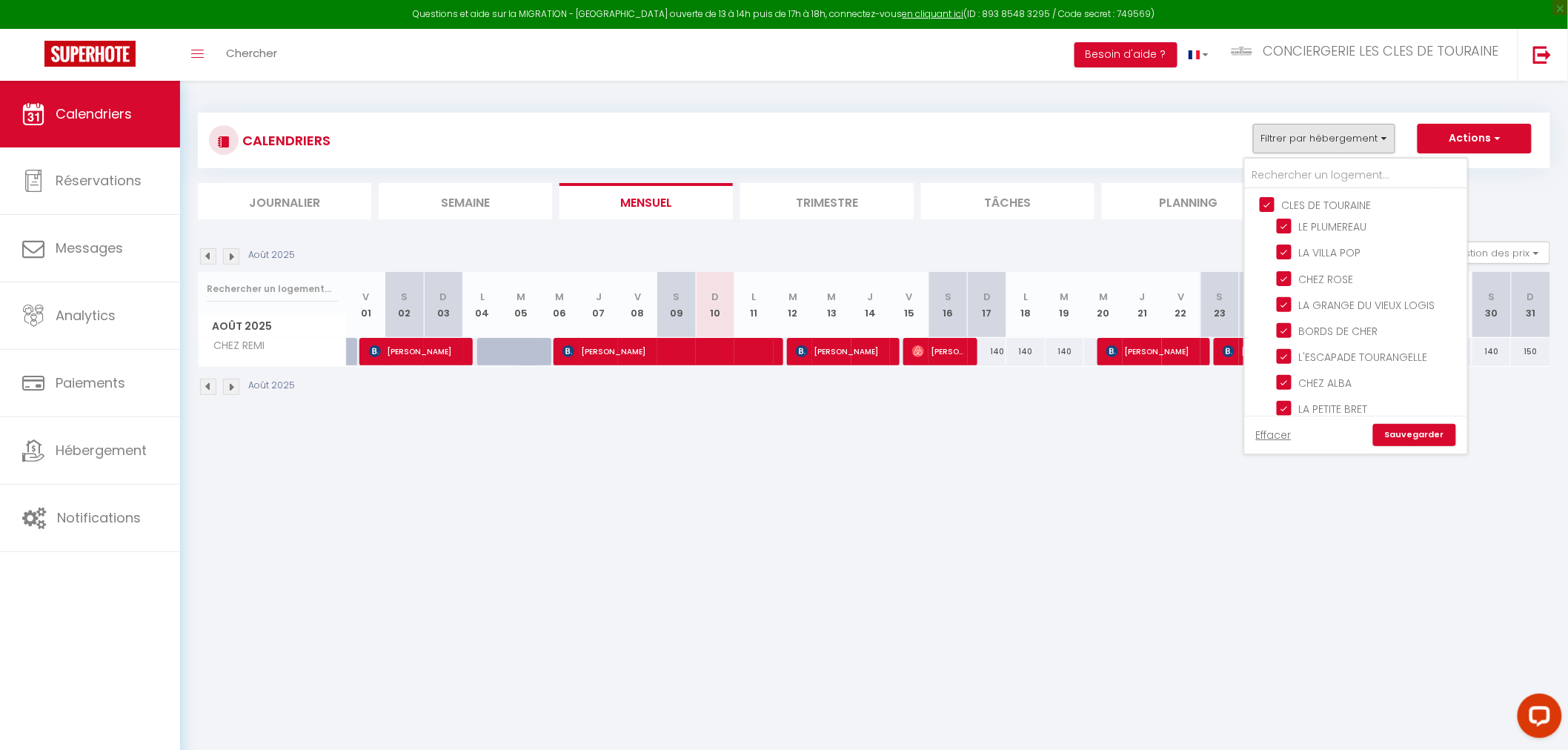
checkbox input "false"
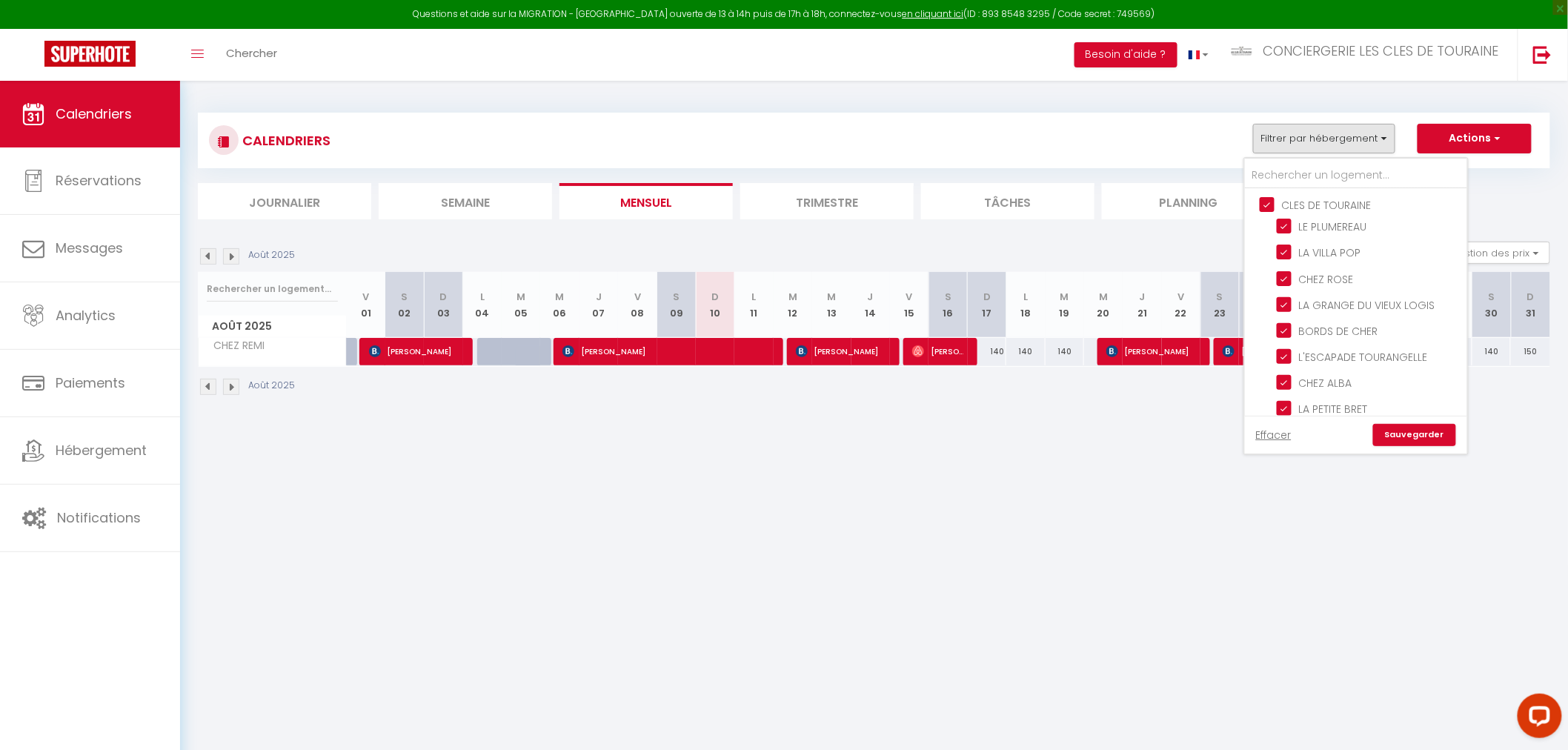
click at [1386, 433] on link "Sauvegarder" at bounding box center [1415, 435] width 83 height 22
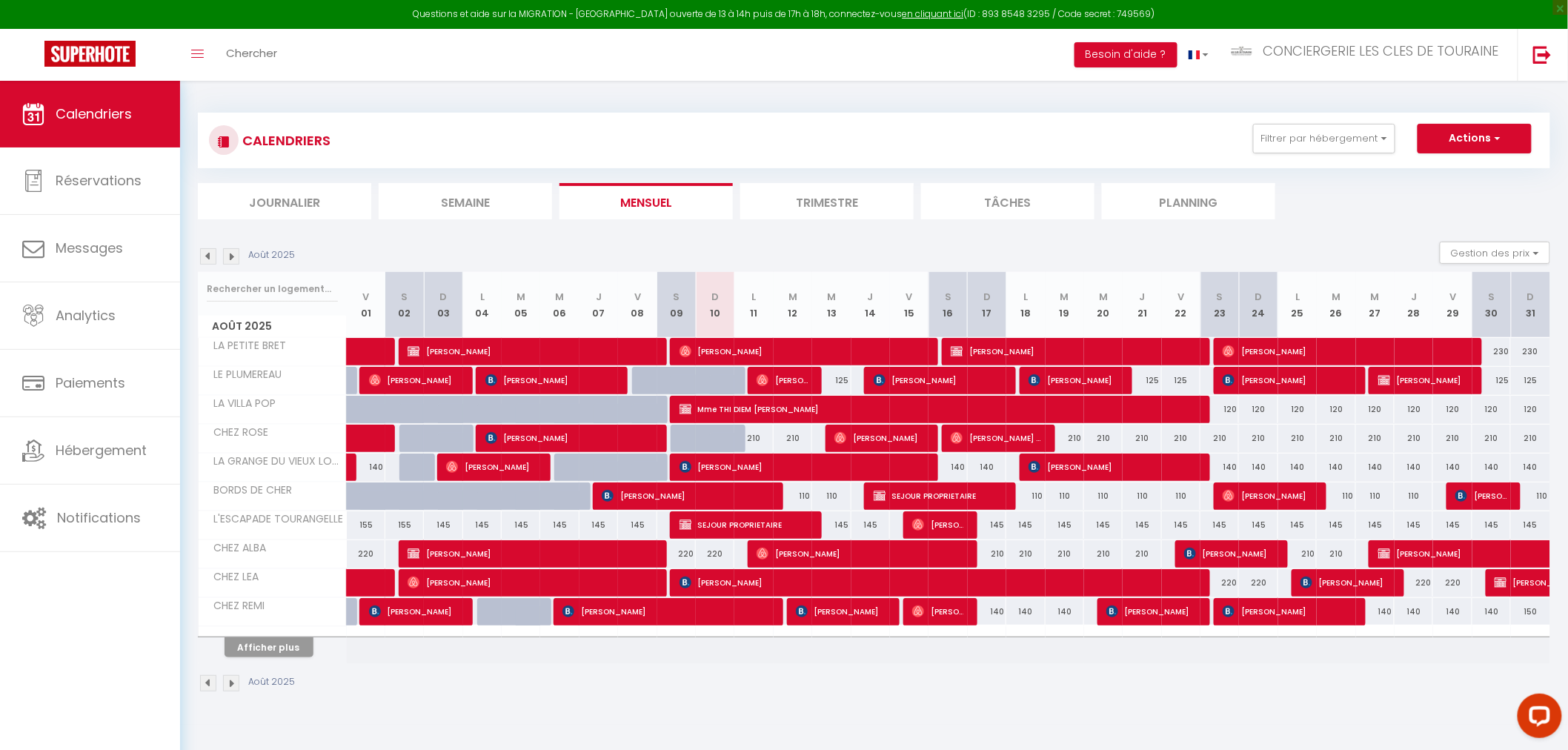
click at [436, 203] on li "Semaine" at bounding box center [465, 201] width 173 height 37
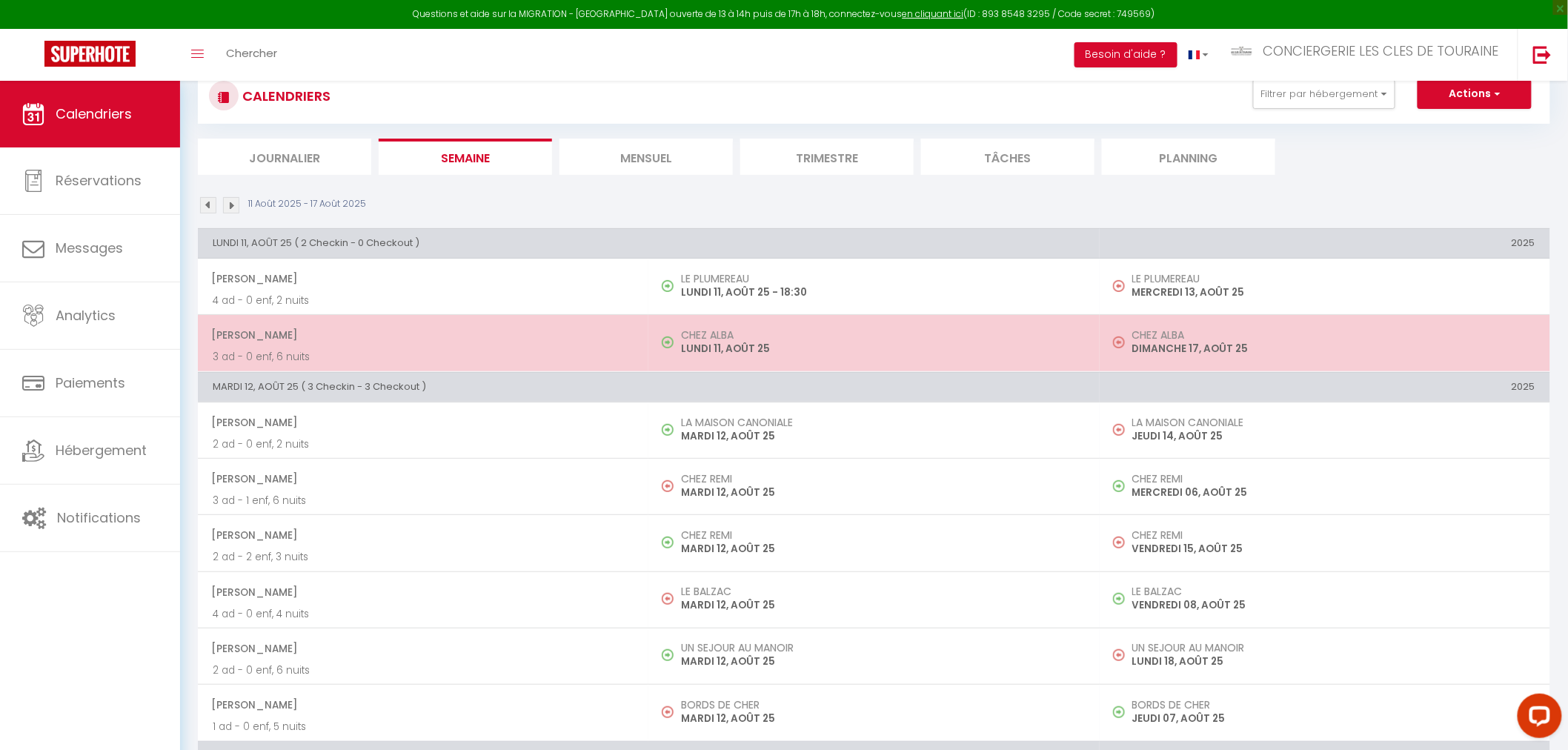
scroll to position [82, 0]
